Goal: Book appointment/travel/reservation

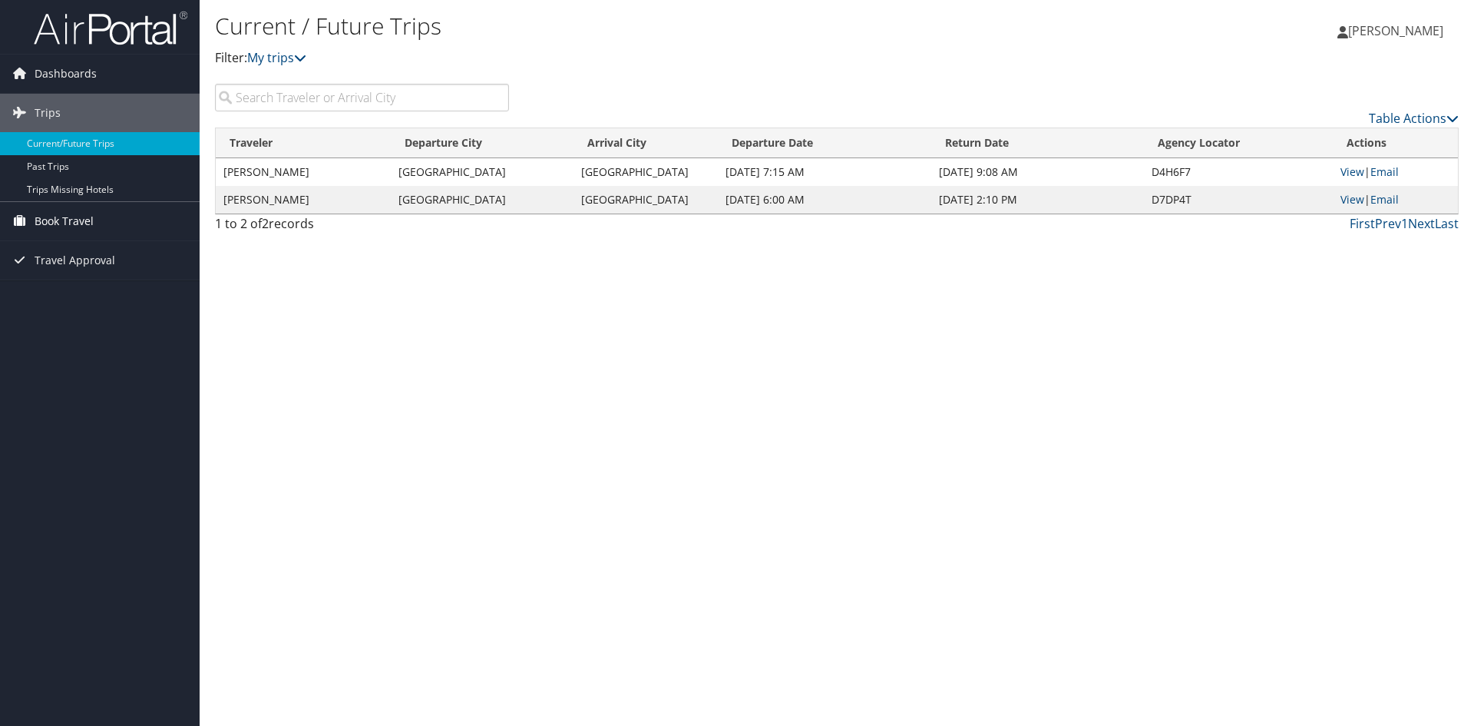
click at [68, 221] on span "Book Travel" at bounding box center [64, 221] width 59 height 38
click at [98, 298] on link "Book/Manage Online Trips" at bounding box center [100, 297] width 200 height 23
